Goal: Check status: Check status

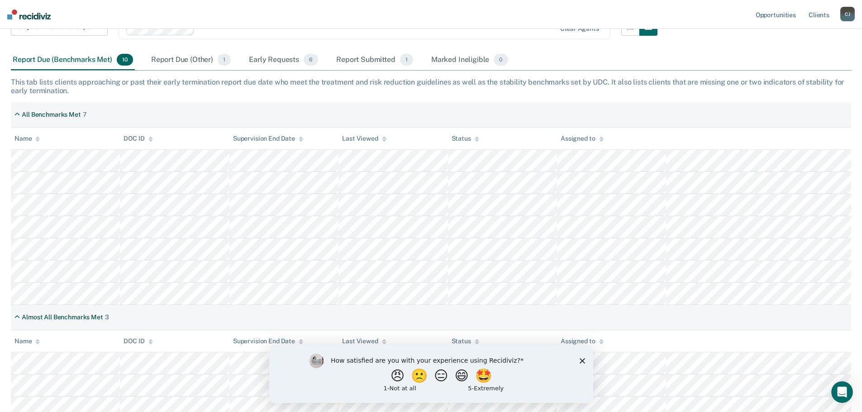
scroll to position [110, 0]
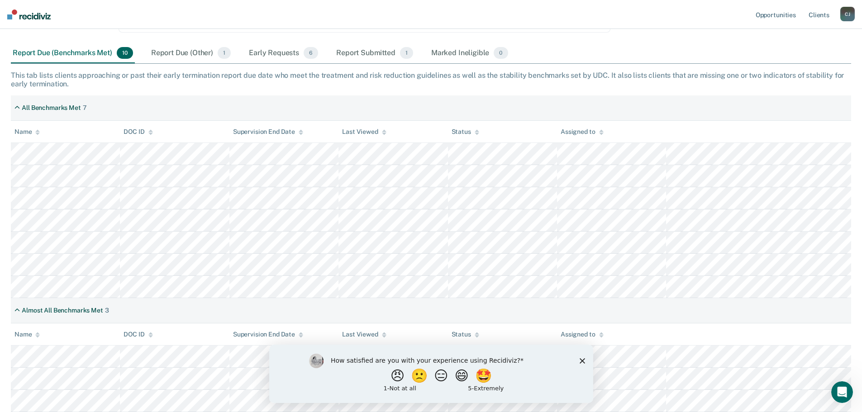
click at [580, 361] on polygon "Close survey" at bounding box center [581, 360] width 5 height 5
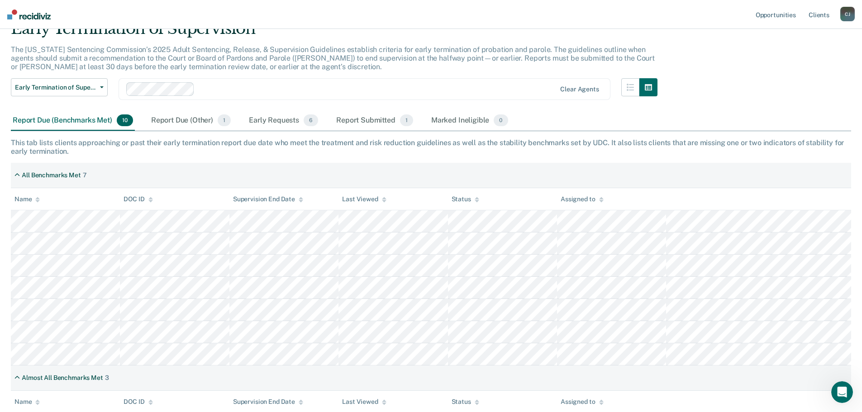
scroll to position [0, 0]
